Goal: Check status: Check status

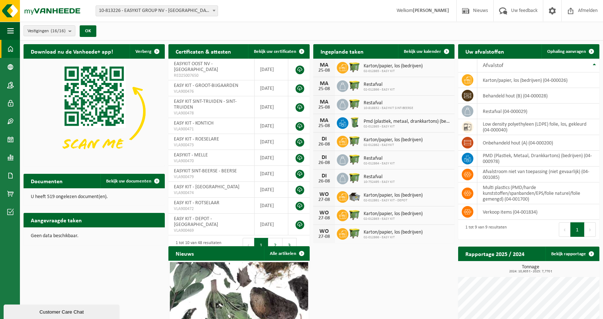
click at [120, 2] on div "Vestiging: 10-813226 - EASYKIT GROUP NV - ROTSELAAR 02-012861 - EASY KIT - DEPO…" at bounding box center [301, 11] width 603 height 22
click at [126, 18] on div "Vestiging: 10-813226 - EASYKIT GROUP NV - ROTSELAAR 02-012861 - EASY KIT - DEPO…" at bounding box center [301, 11] width 603 height 22
click at [130, 14] on span "10-813226 - EASYKIT GROUP NV - [GEOGRAPHIC_DATA]" at bounding box center [157, 11] width 122 height 10
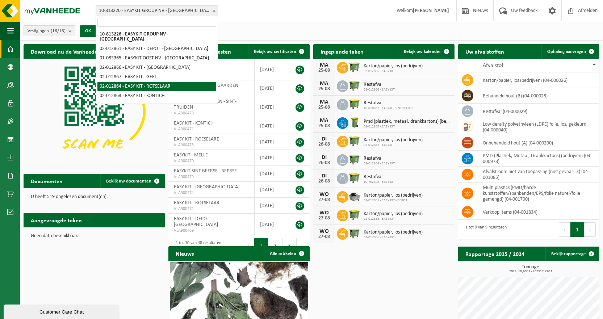
select select "3952"
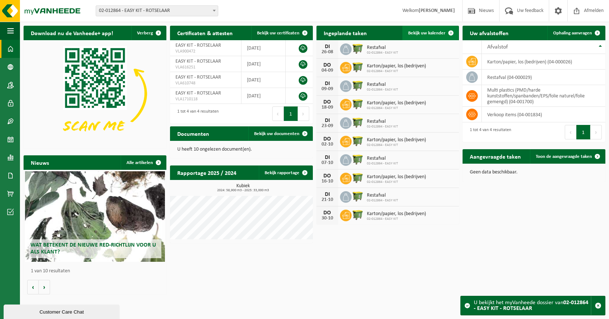
click at [429, 32] on span "Bekijk uw kalender" at bounding box center [426, 33] width 37 height 5
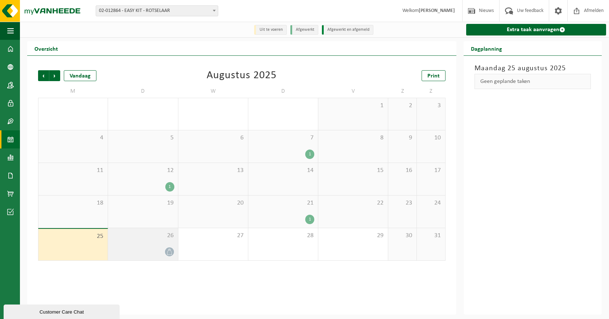
click at [124, 252] on div at bounding box center [143, 252] width 62 height 10
